Goal: Information Seeking & Learning: Learn about a topic

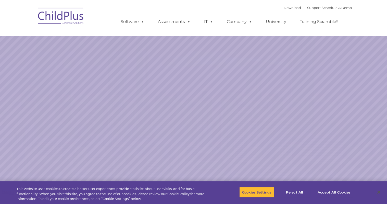
select select "MEDIUM"
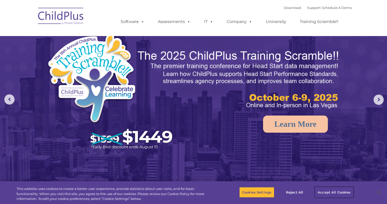
click at [335, 192] on button "Accept All Cookies" at bounding box center [334, 192] width 39 height 11
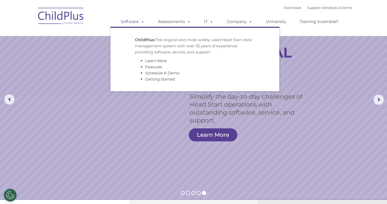
click at [126, 22] on link "Software" at bounding box center [133, 22] width 34 height 10
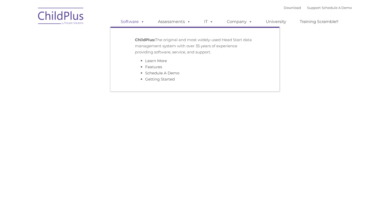
type input ""
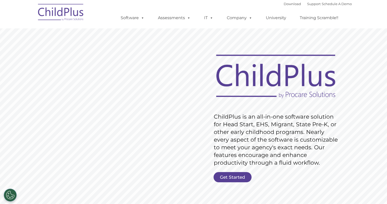
click at [227, 158] on rs-layer "ChildPlus is an all-in-one software solution for Head Start, EHS, Migrant, Stat…" at bounding box center [277, 140] width 127 height 54
click at [230, 174] on link "Get Started" at bounding box center [233, 177] width 38 height 10
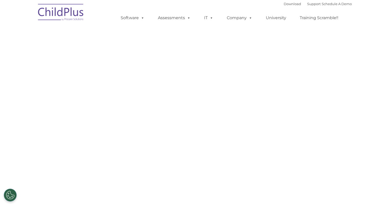
select select "MEDIUM"
